Goal: Transaction & Acquisition: Purchase product/service

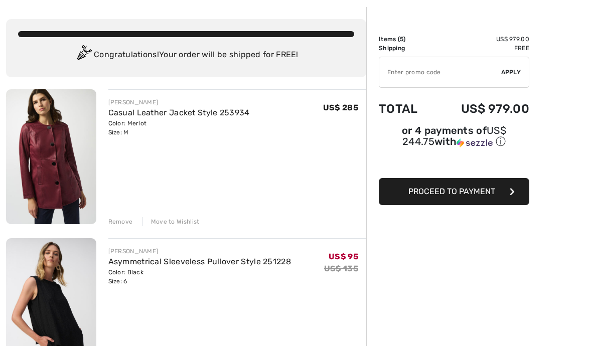
scroll to position [42, 0]
click at [125, 222] on div "Remove" at bounding box center [120, 221] width 25 height 9
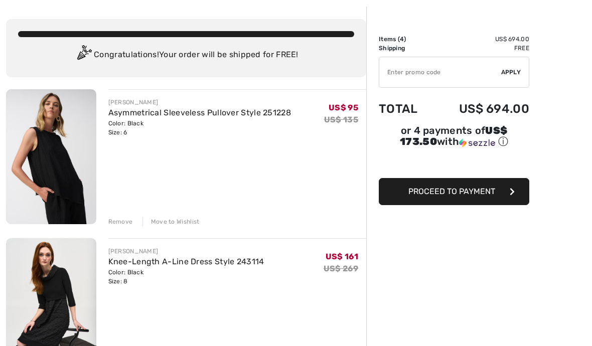
click at [119, 218] on div "Remove" at bounding box center [120, 221] width 25 height 9
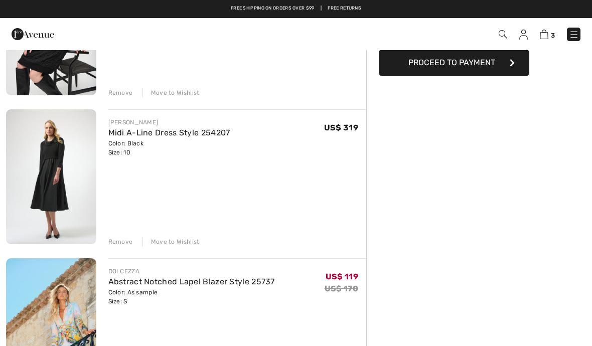
scroll to position [169, 0]
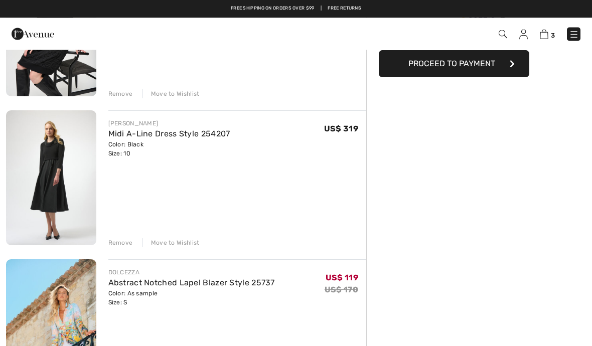
click at [58, 197] on img at bounding box center [51, 178] width 90 height 135
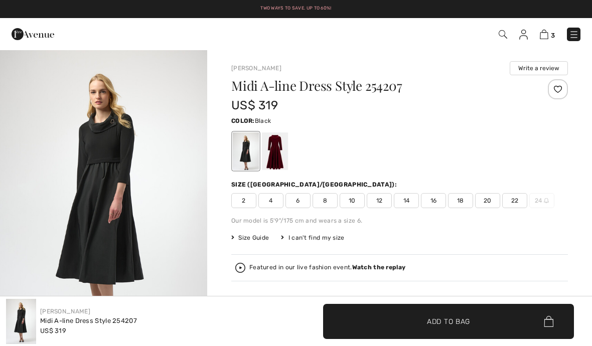
checkbox input "true"
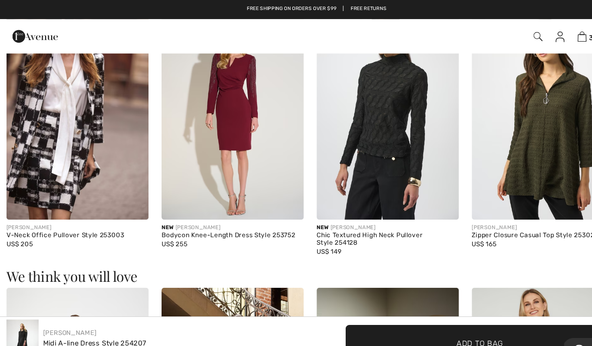
scroll to position [671, 0]
click at [71, 131] on img at bounding box center [72, 106] width 133 height 200
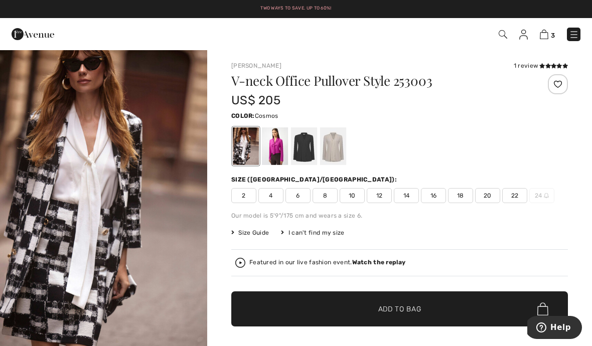
click at [276, 154] on div at bounding box center [275, 146] width 26 height 38
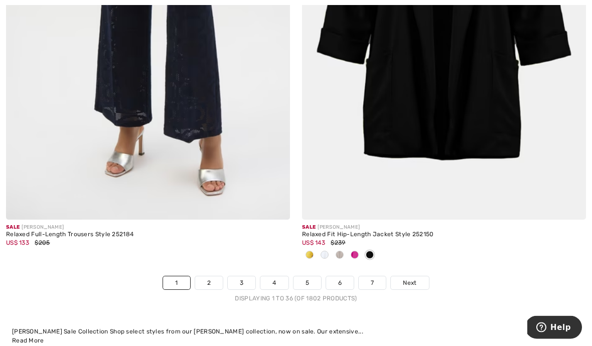
scroll to position [8605, 0]
click at [356, 251] on span at bounding box center [355, 255] width 8 height 8
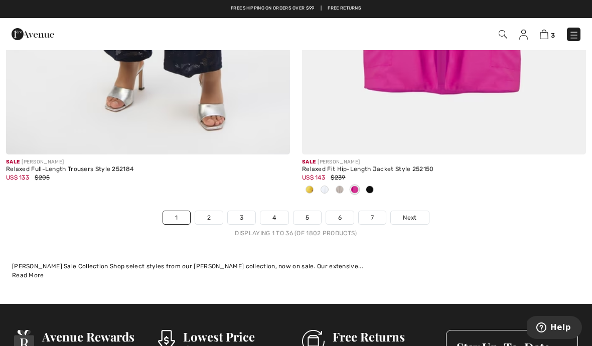
scroll to position [8663, 0]
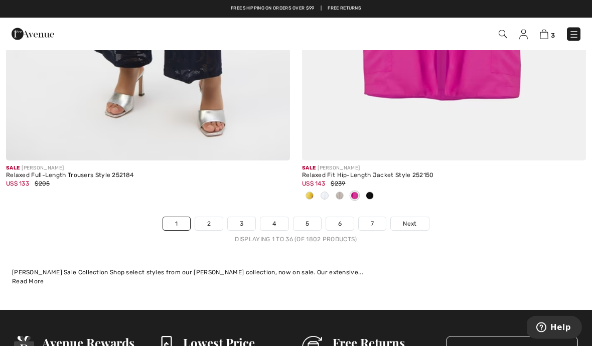
click at [211, 218] on link "2" at bounding box center [209, 224] width 28 height 13
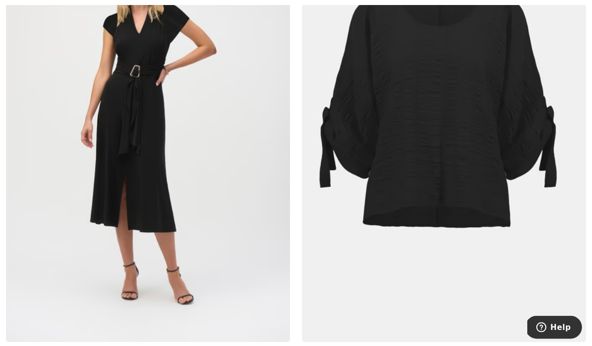
scroll to position [776, 0]
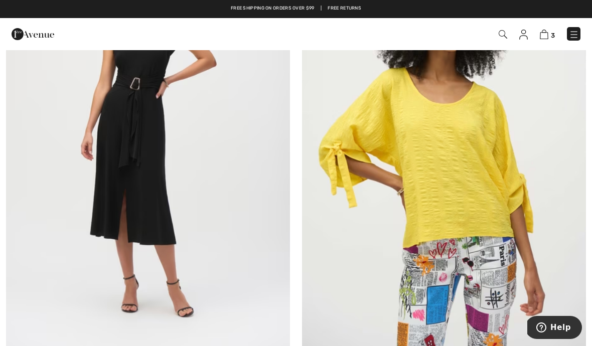
scroll to position [758, 0]
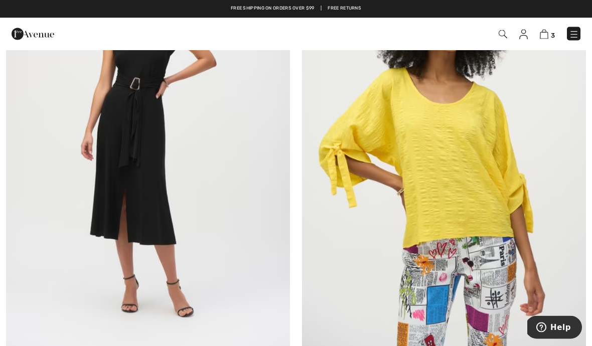
click at [450, 219] on img at bounding box center [444, 142] width 284 height 426
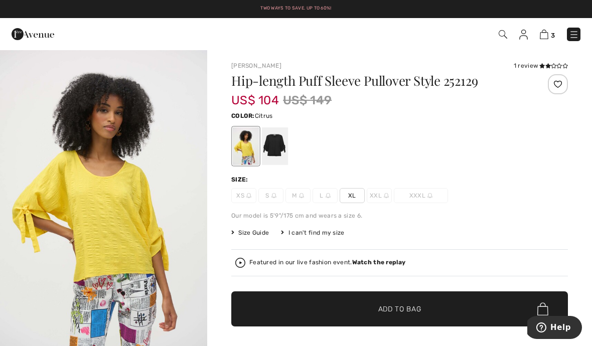
click at [283, 145] on div at bounding box center [275, 146] width 26 height 38
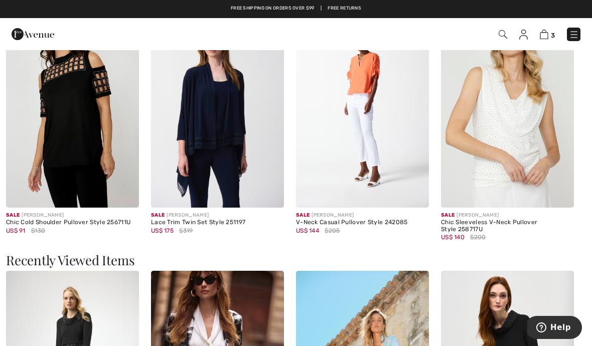
scroll to position [921, 0]
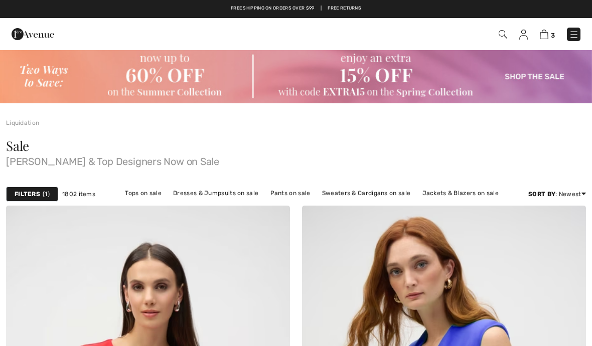
scroll to position [802, 0]
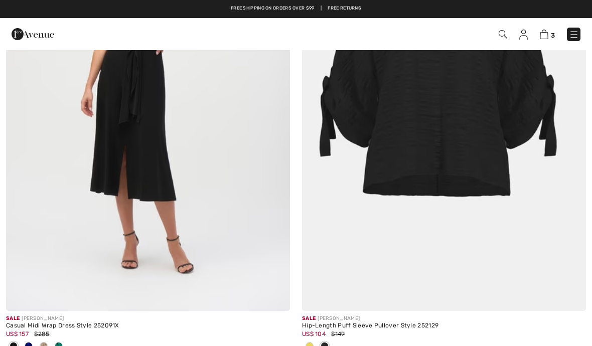
checkbox input "true"
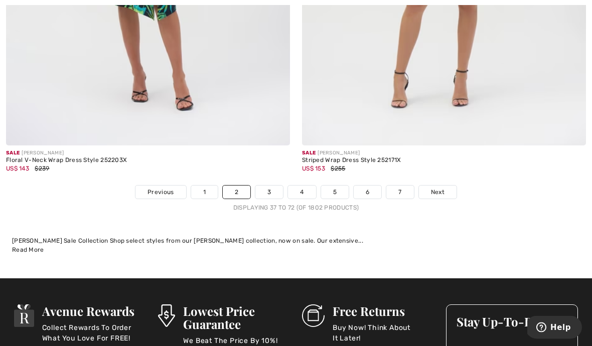
scroll to position [8828, 0]
click at [277, 186] on link "3" at bounding box center [269, 192] width 28 height 13
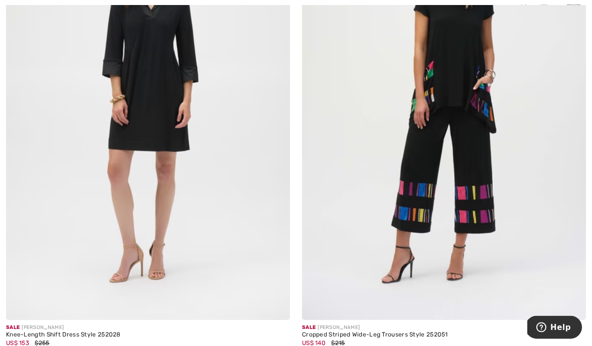
scroll to position [2720, 0]
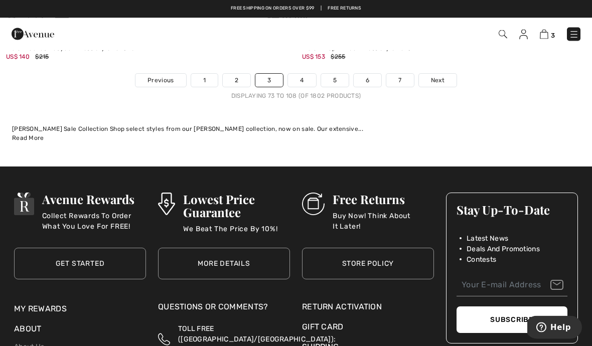
scroll to position [8875, 0]
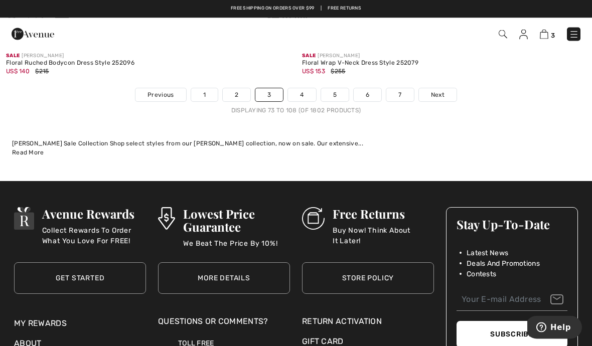
click at [304, 89] on link "4" at bounding box center [302, 95] width 28 height 13
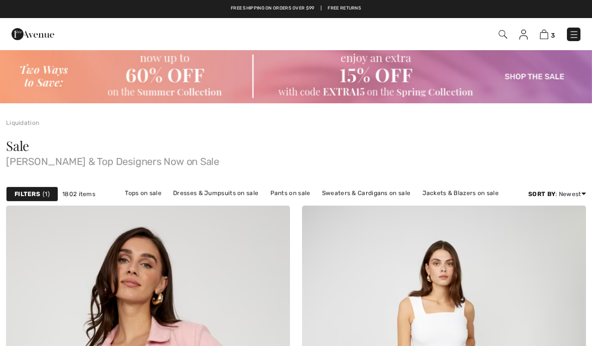
checkbox input "true"
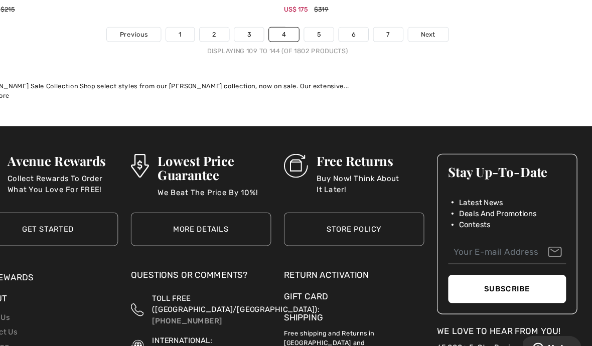
scroll to position [8822, 0]
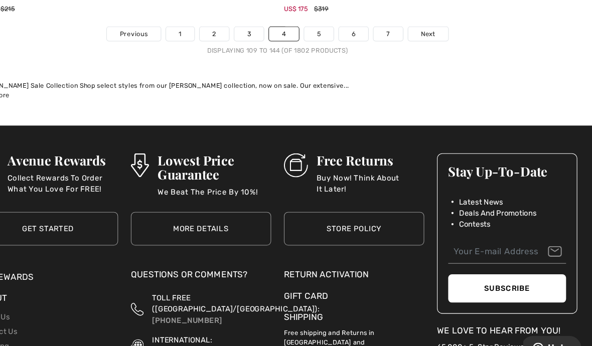
click at [321, 26] on link "5" at bounding box center [335, 32] width 28 height 13
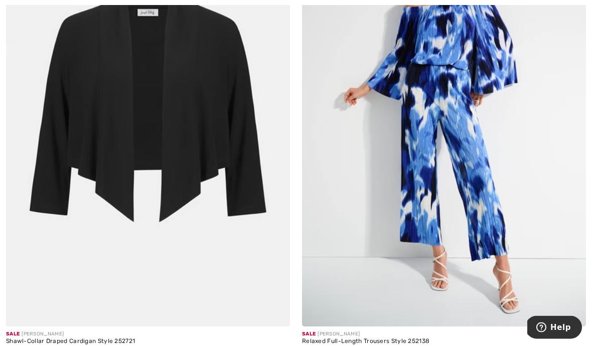
scroll to position [6139, 0]
click at [183, 190] on img at bounding box center [148, 114] width 284 height 426
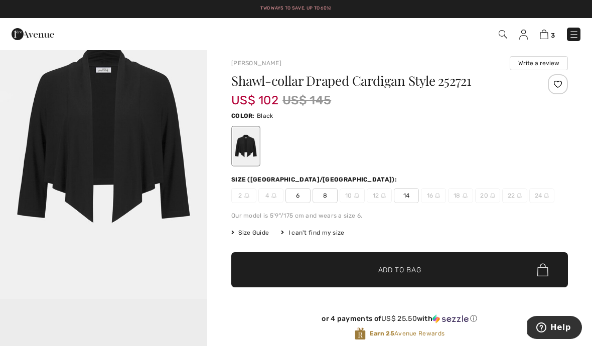
scroll to position [5, 0]
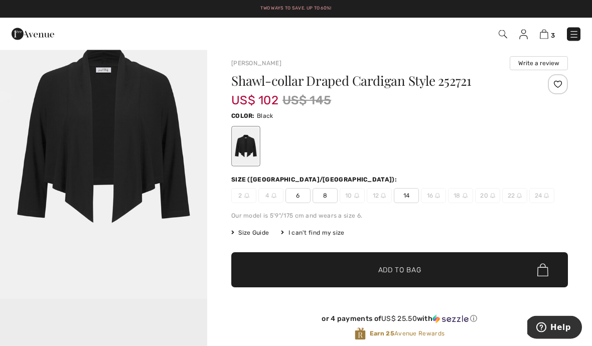
click at [325, 195] on span "8" at bounding box center [324, 196] width 25 height 15
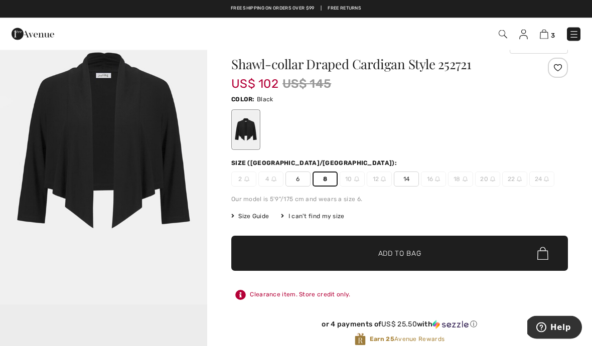
scroll to position [0, 0]
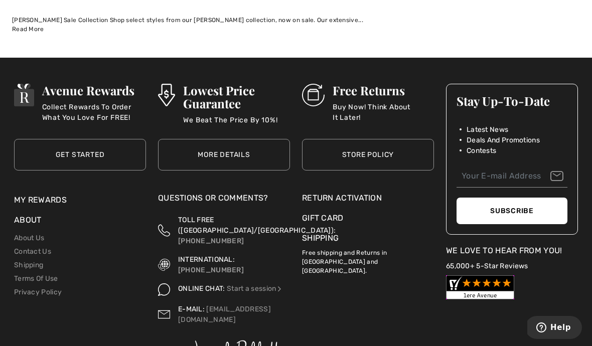
click at [539, 178] on input "email" at bounding box center [511, 176] width 111 height 23
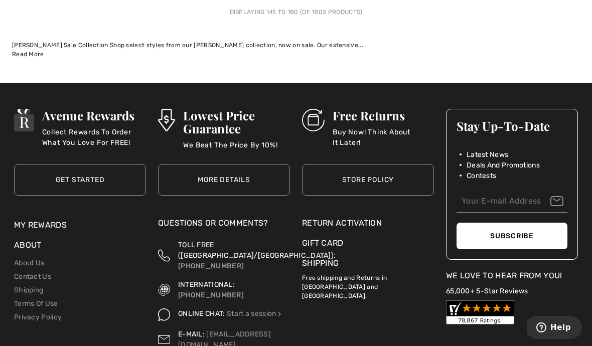
scroll to position [8646, 0]
